Goal: Task Accomplishment & Management: Use online tool/utility

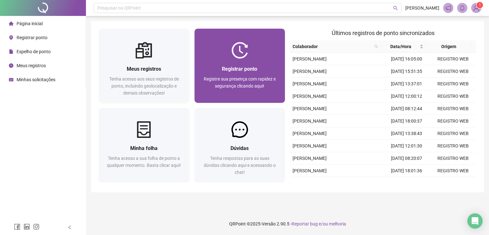
click at [260, 65] on div "Registrar ponto" at bounding box center [239, 69] width 75 height 8
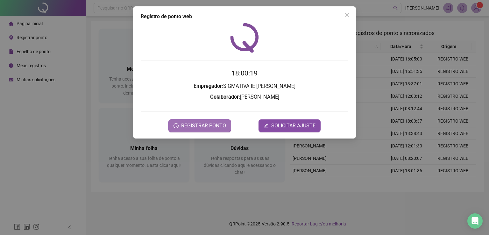
click at [226, 129] on button "REGISTRAR PONTO" at bounding box center [199, 125] width 63 height 13
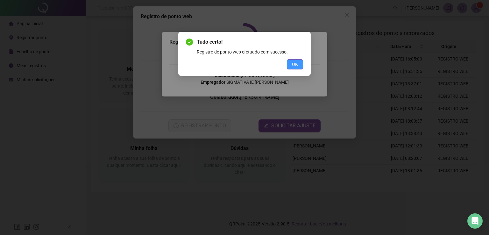
click at [295, 65] on span "OK" at bounding box center [295, 64] width 6 height 7
